Goal: Task Accomplishment & Management: Use online tool/utility

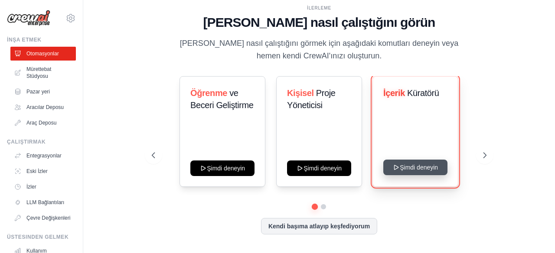
click at [413, 170] on button "Şimdi deneyin" at bounding box center [415, 168] width 64 height 16
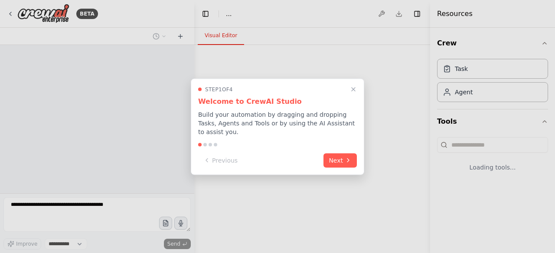
select select "****"
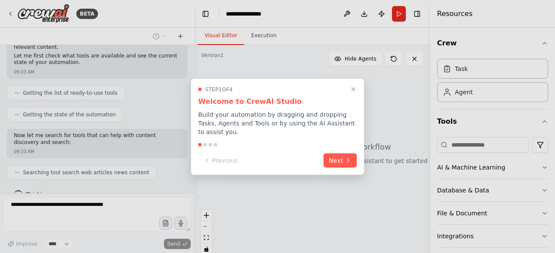
scroll to position [119, 0]
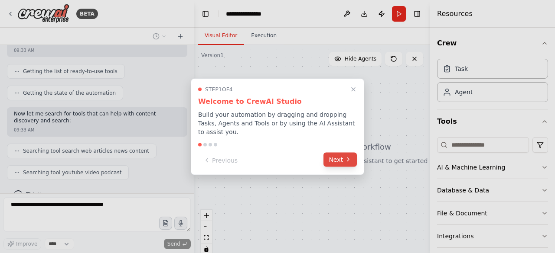
click at [348, 156] on icon at bounding box center [347, 159] width 7 height 7
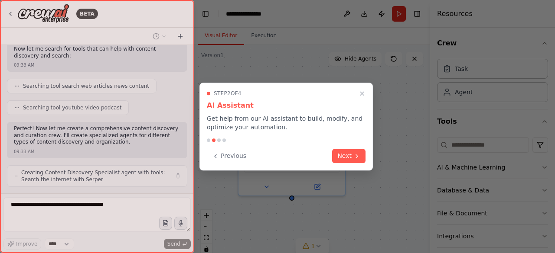
scroll to position [190, 0]
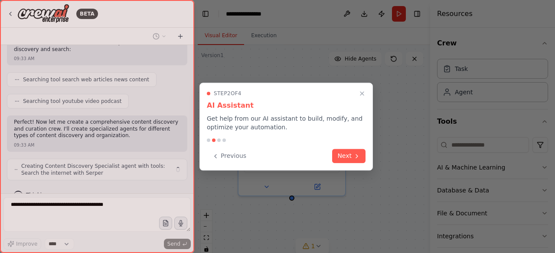
click at [348, 153] on button "Next" at bounding box center [348, 156] width 33 height 14
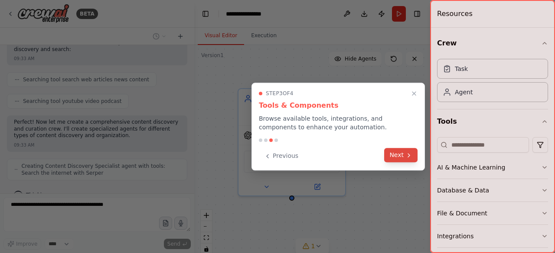
click at [388, 154] on button "Next" at bounding box center [400, 155] width 33 height 14
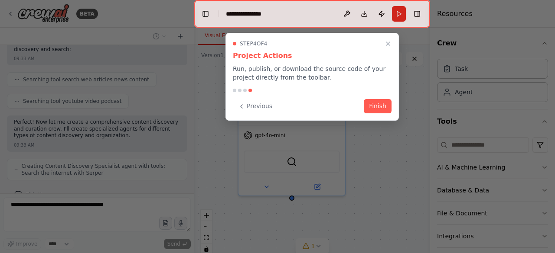
click at [375, 103] on button "Finish" at bounding box center [378, 106] width 28 height 14
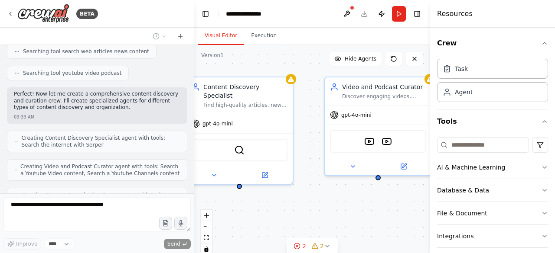
scroll to position [247, 0]
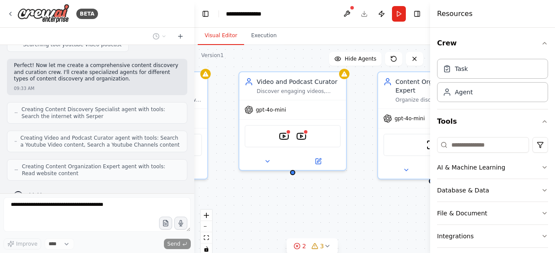
drag, startPoint x: 348, startPoint y: 215, endPoint x: 211, endPoint y: 198, distance: 138.8
click at [211, 198] on div "Content Discovery Specialist Find high-quality articles, news, and written cont…" at bounding box center [312, 153] width 236 height 217
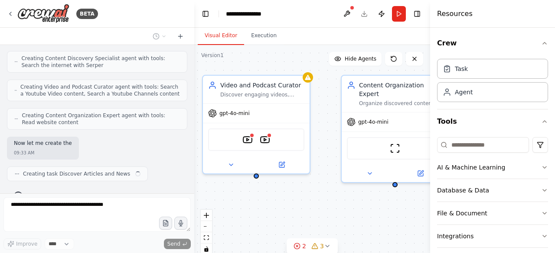
scroll to position [298, 0]
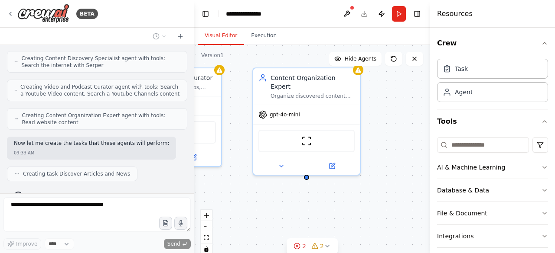
drag, startPoint x: 398, startPoint y: 201, endPoint x: 270, endPoint y: 196, distance: 127.9
click at [273, 197] on div ".deletable-edge-delete-btn { width: 20px; height: 20px; border: 0px solid #ffff…" at bounding box center [312, 153] width 236 height 217
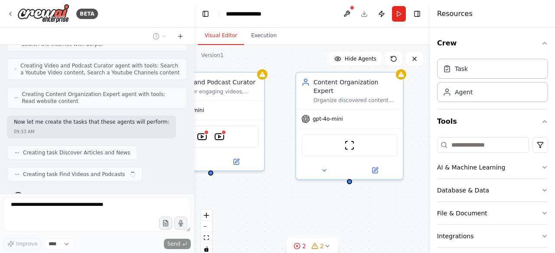
drag, startPoint x: 374, startPoint y: 212, endPoint x: 426, endPoint y: 216, distance: 53.0
click at [426, 216] on div "BETA Set up a crew that finds and organizes interesting articles, videos, and p…" at bounding box center [277, 126] width 555 height 253
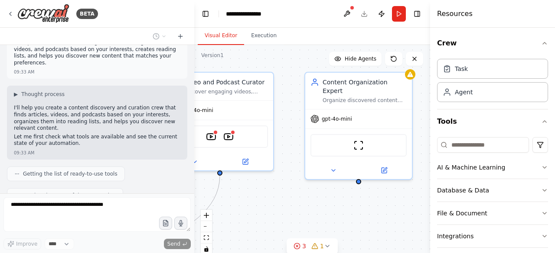
scroll to position [0, 0]
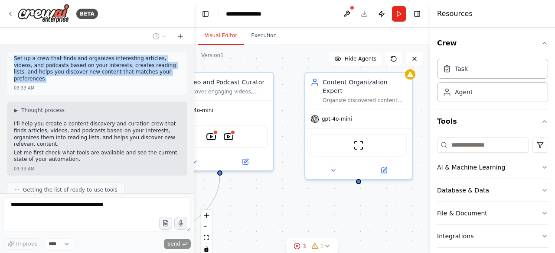
drag, startPoint x: 134, startPoint y: 73, endPoint x: 14, endPoint y: 61, distance: 120.6
click at [14, 61] on p "Set up a crew that finds and organizes interesting articles, videos, and podcas…" at bounding box center [97, 68] width 166 height 27
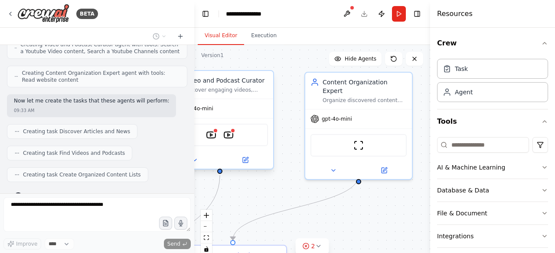
copy p "Set up a crew that finds and organizes interesting articles, videos, and podcas…"
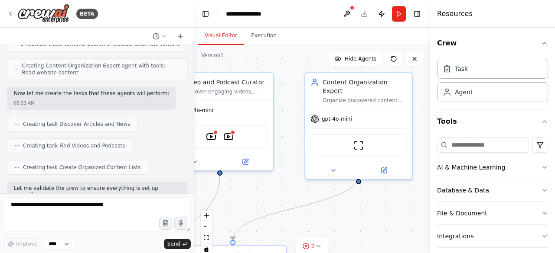
scroll to position [392, 0]
